Goal: Transaction & Acquisition: Purchase product/service

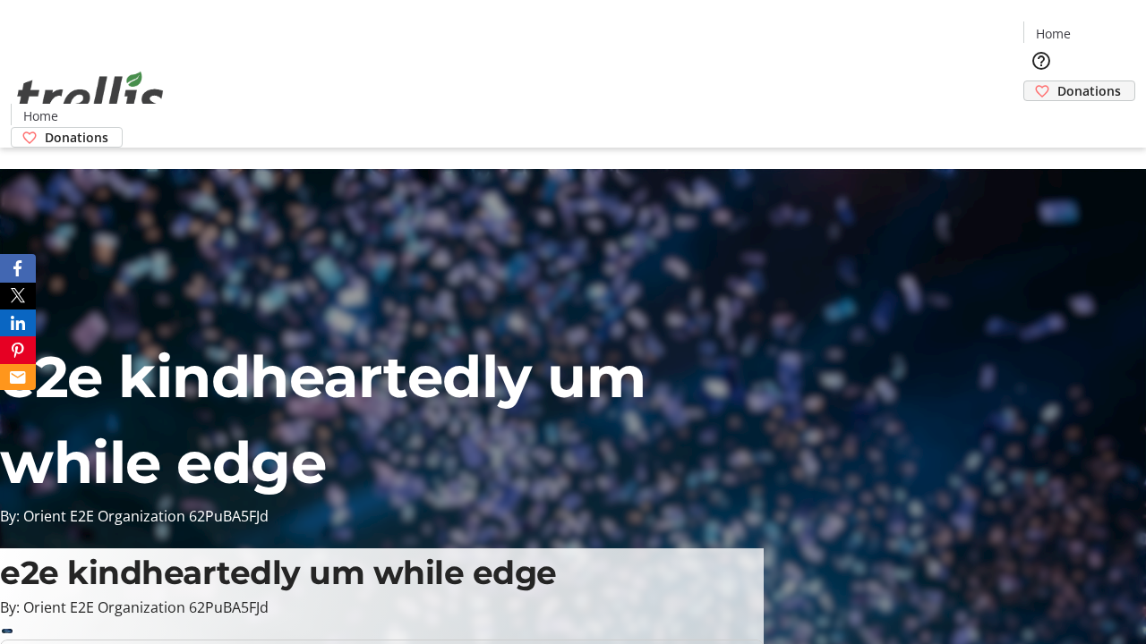
click at [1057, 81] on span "Donations" at bounding box center [1089, 90] width 64 height 19
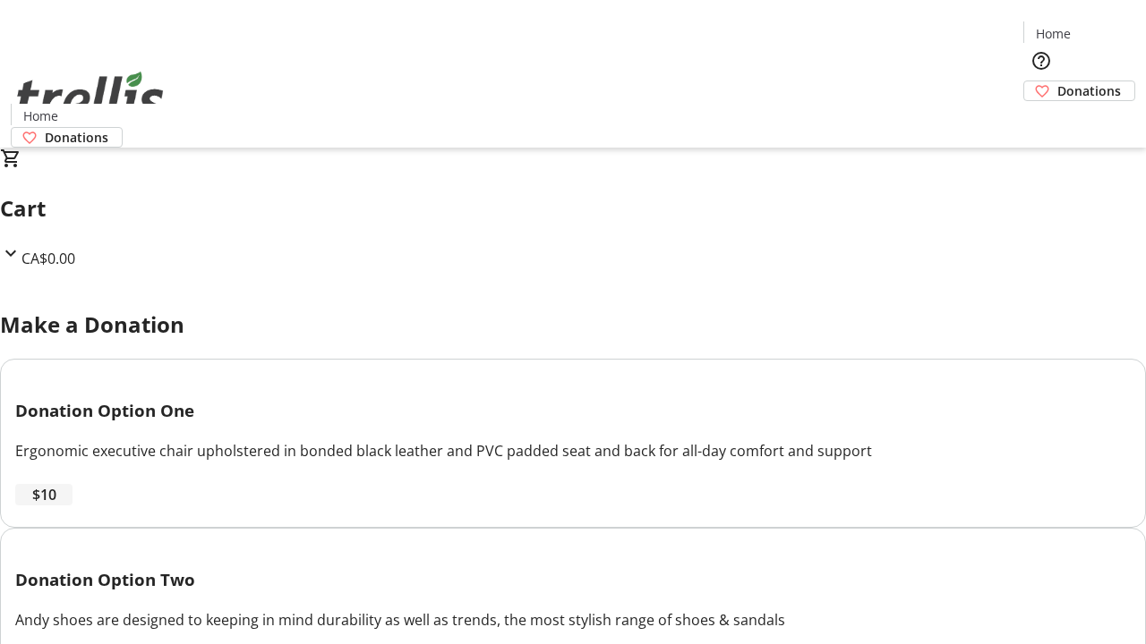
click at [56, 506] on span "$10" at bounding box center [44, 494] width 24 height 21
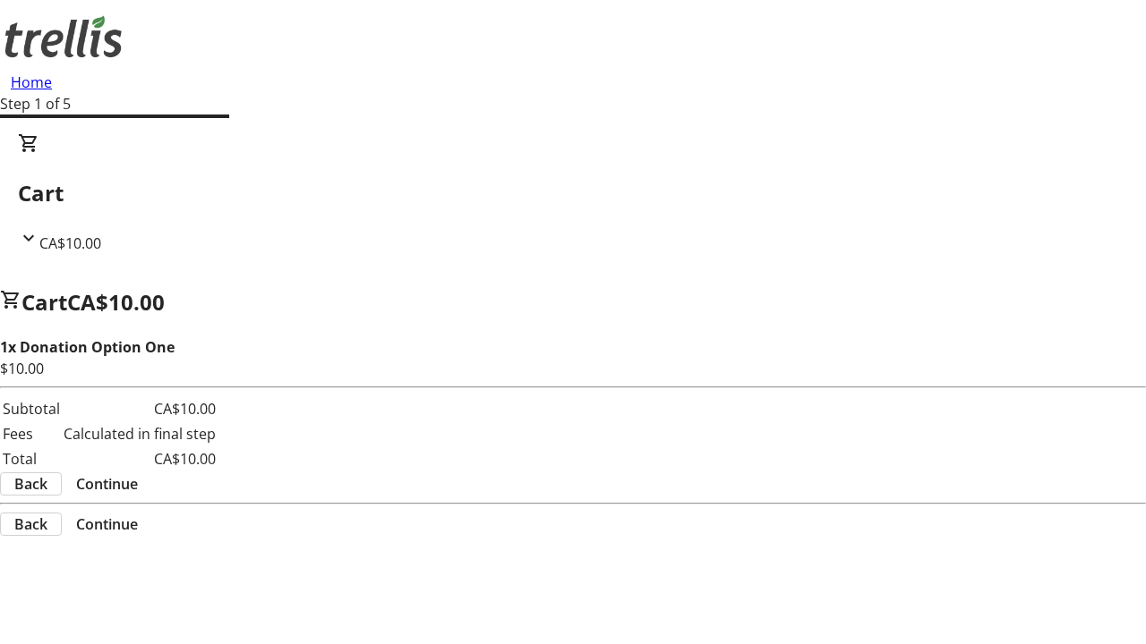
select select "CA"
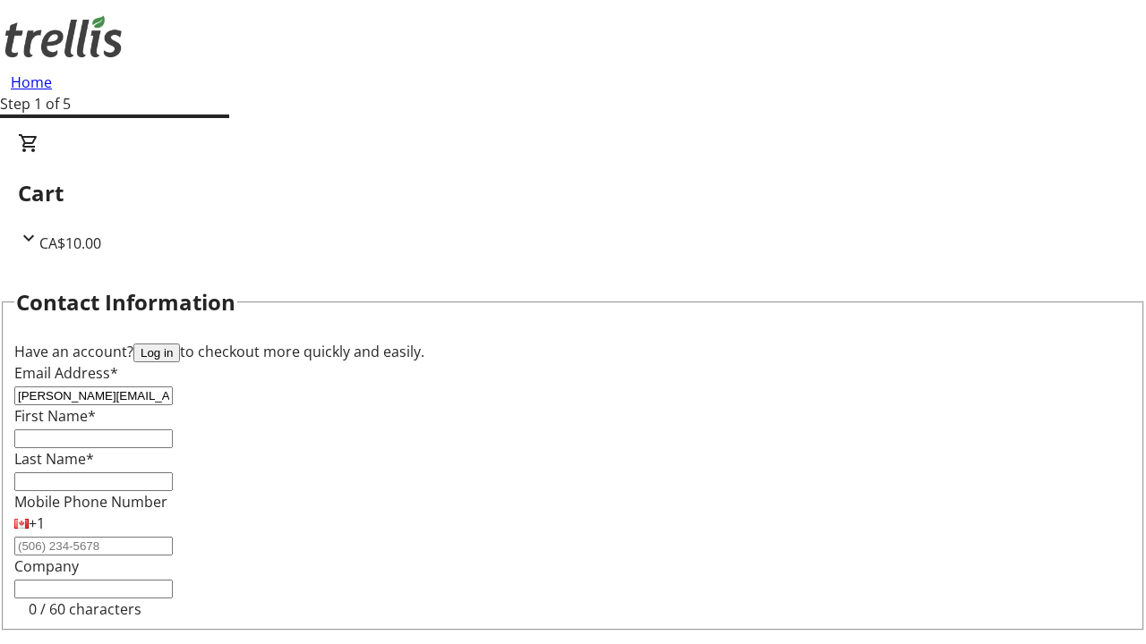
type input "[PERSON_NAME][EMAIL_ADDRESS][DOMAIN_NAME]"
type input "[PERSON_NAME]"
type input "[STREET_ADDRESS][PERSON_NAME]"
type input "Kelowna"
